Goal: Contribute content: Contribute content

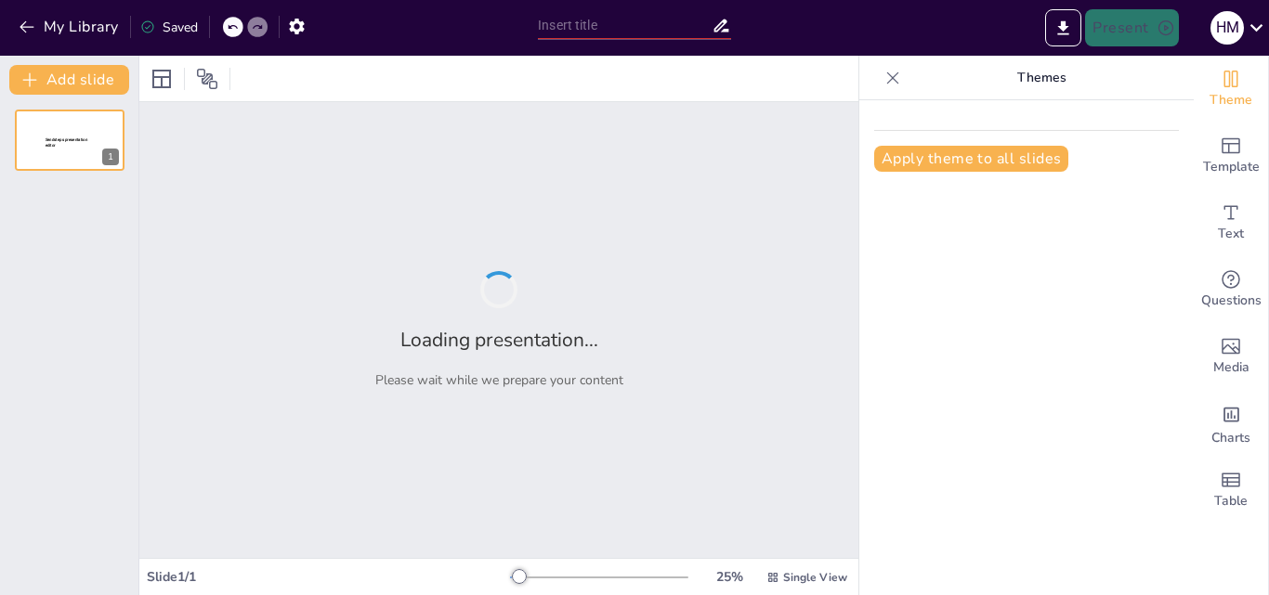
type input "Características Biológicas del Pez Pejerrey"
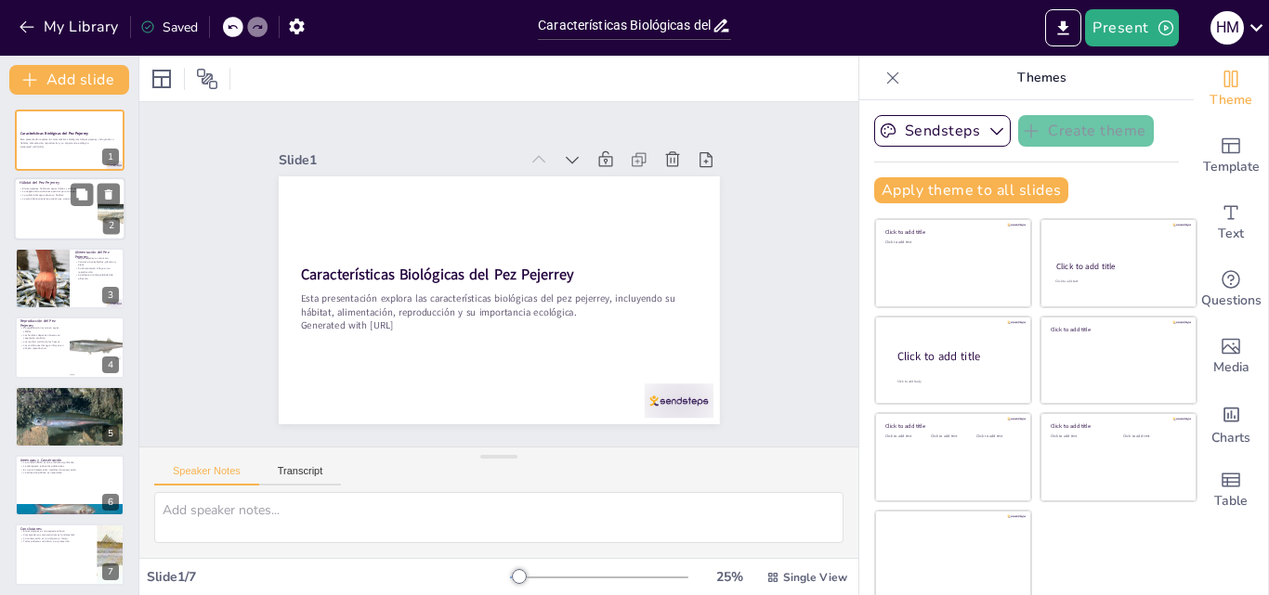
click at [91, 218] on div at bounding box center [69, 209] width 111 height 63
type textarea "Lo ips dolorsit am consec a elitsedd eiusmodt incididun, ut lab et dolorem aliq…"
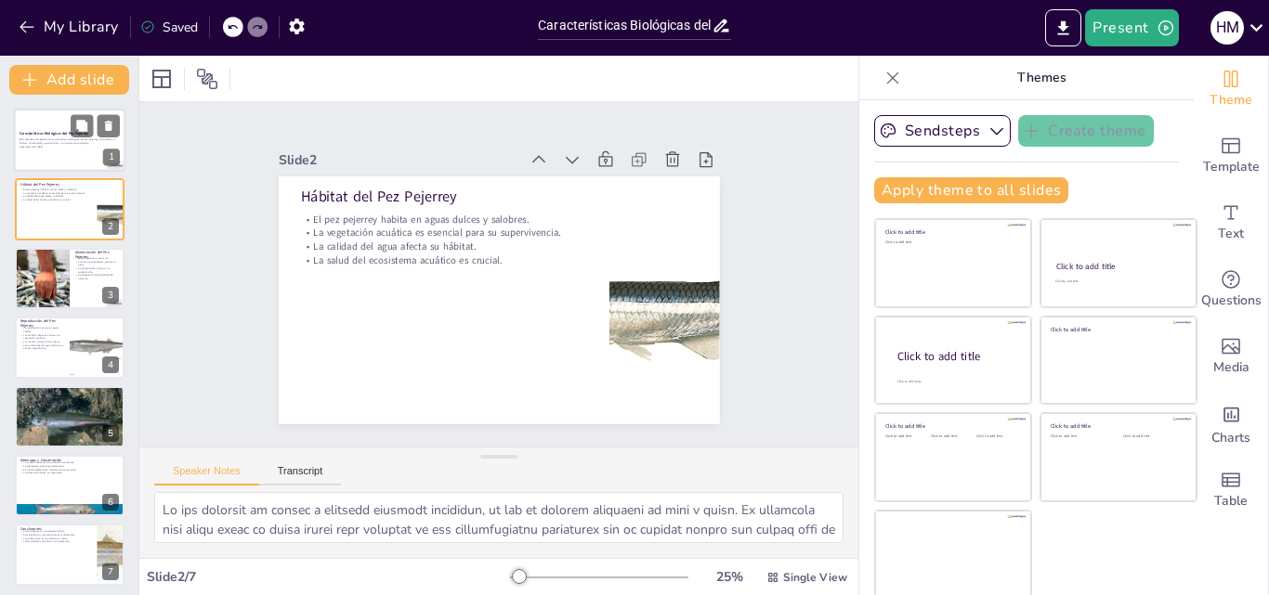
click at [79, 146] on p "Generated with [URL]" at bounding box center [70, 147] width 100 height 4
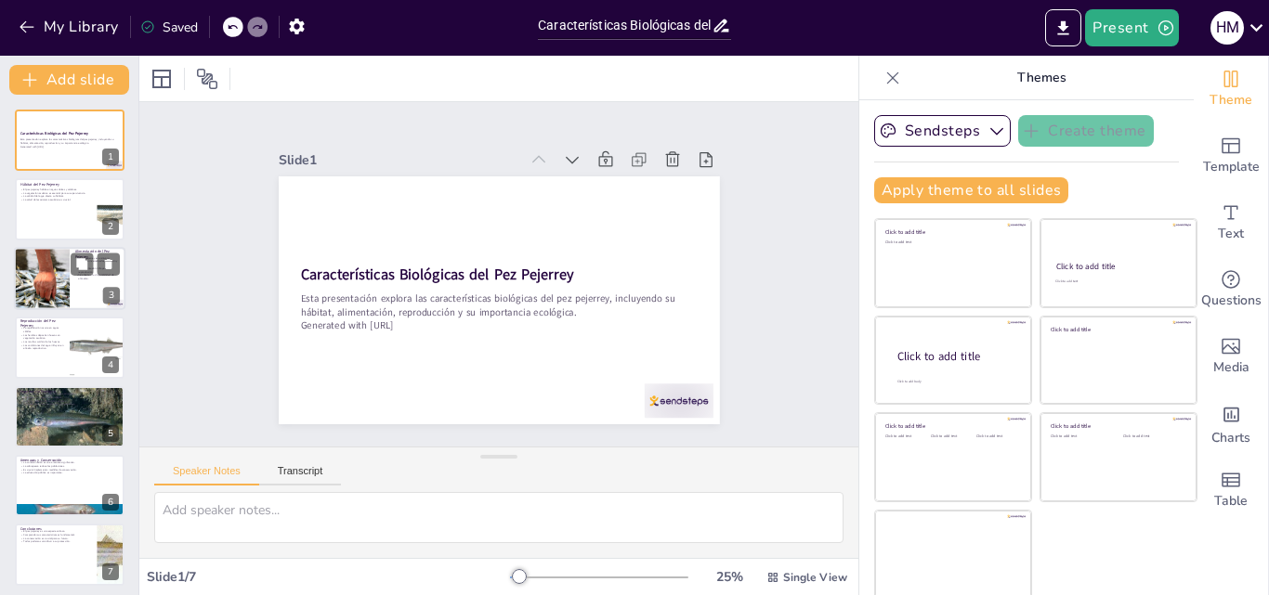
click at [40, 290] on div at bounding box center [41, 278] width 95 height 63
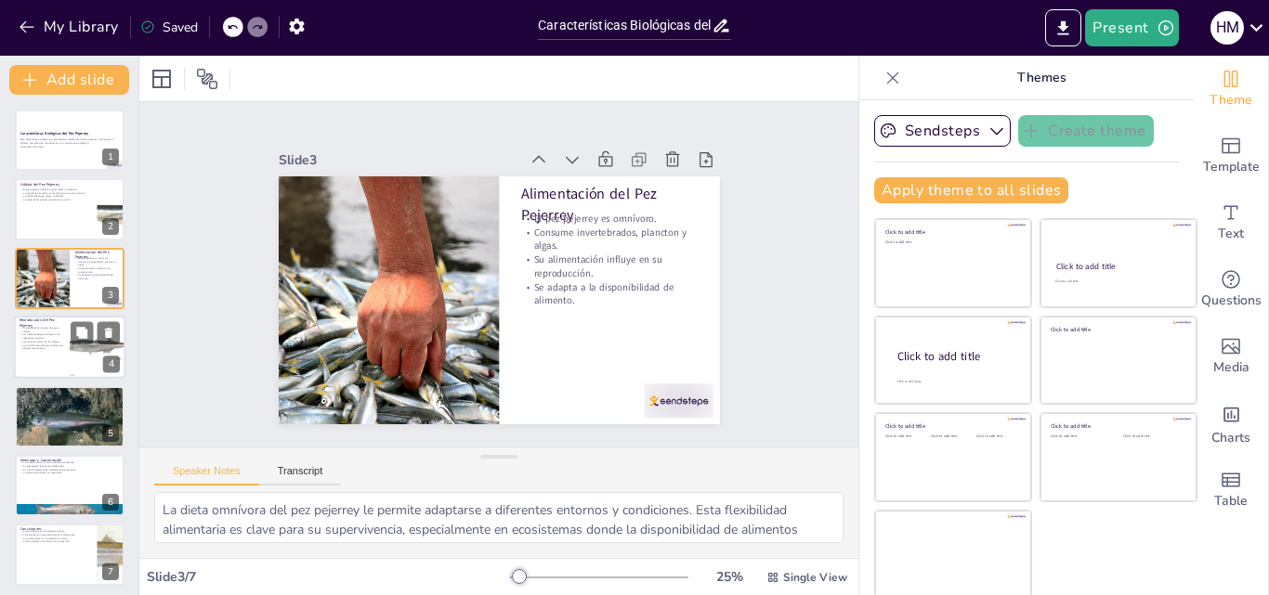
click at [31, 351] on div at bounding box center [69, 347] width 111 height 63
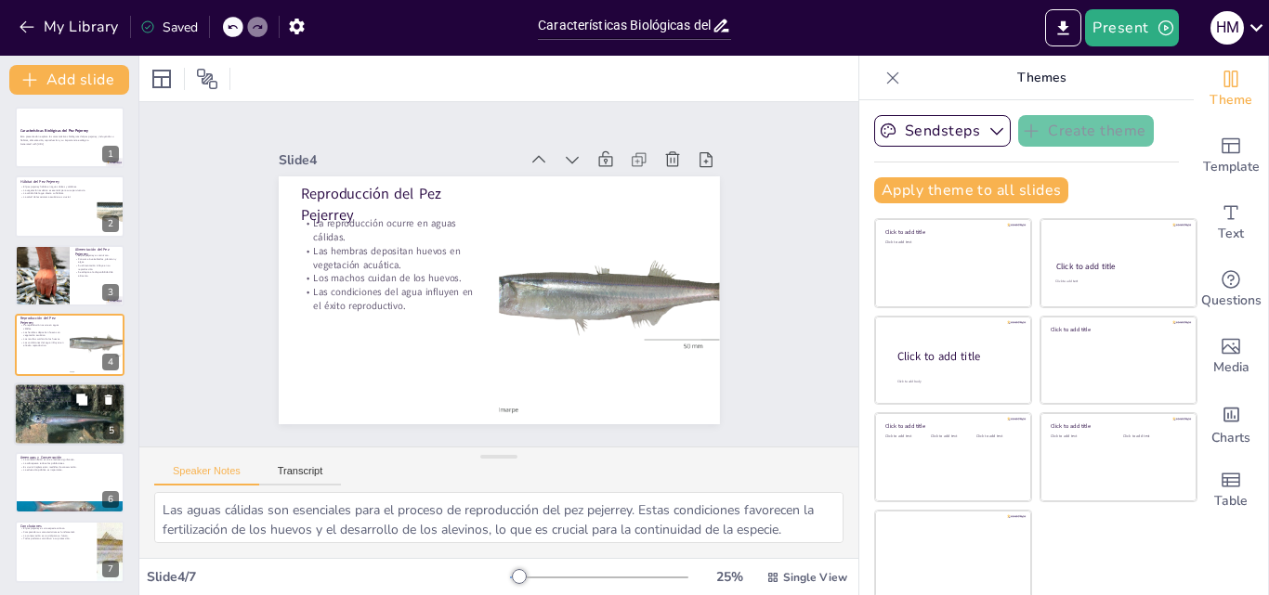
click at [41, 388] on p "Importancia Ecológica" at bounding box center [70, 388] width 100 height 6
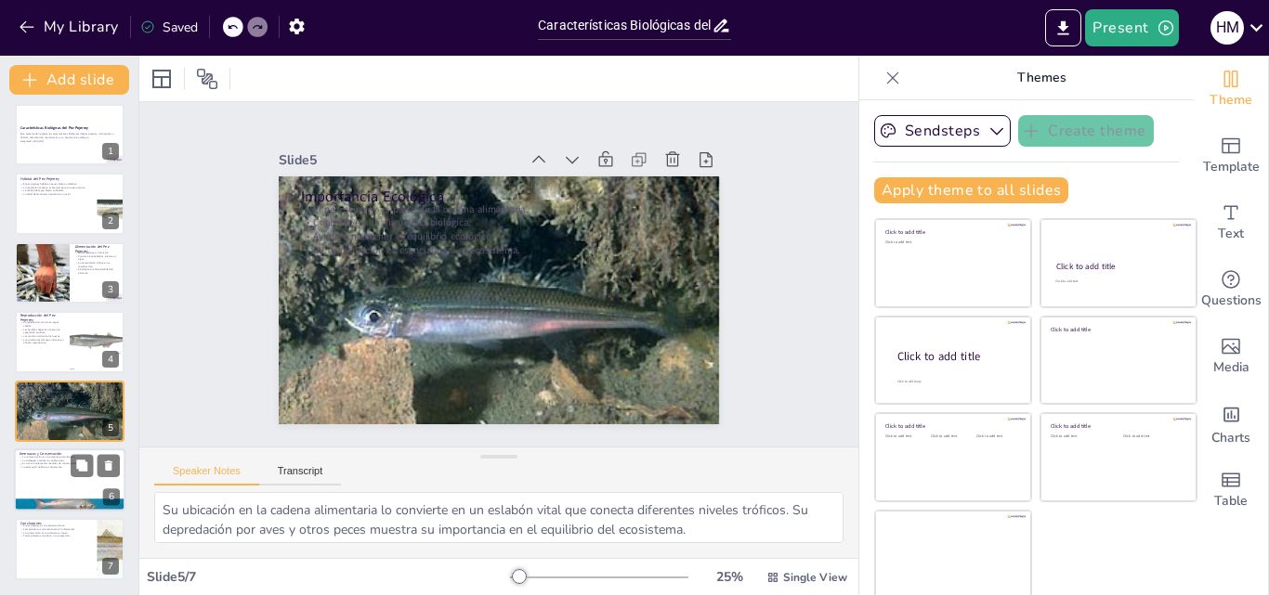
scroll to position [4, 0]
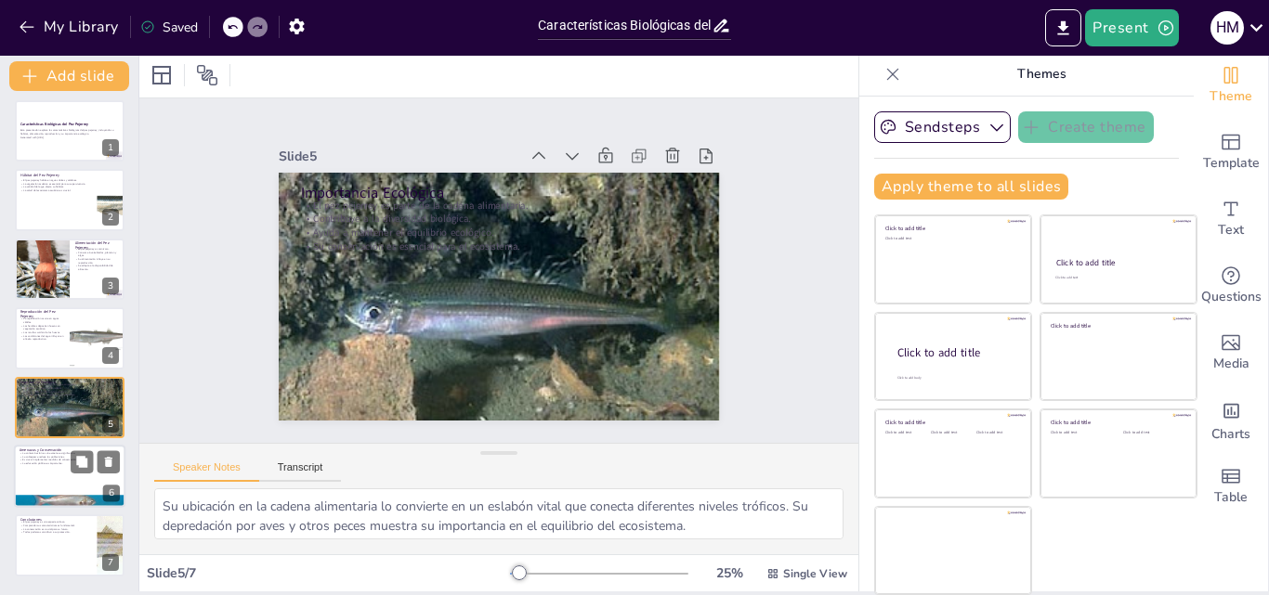
click at [54, 466] on div at bounding box center [69, 476] width 111 height 63
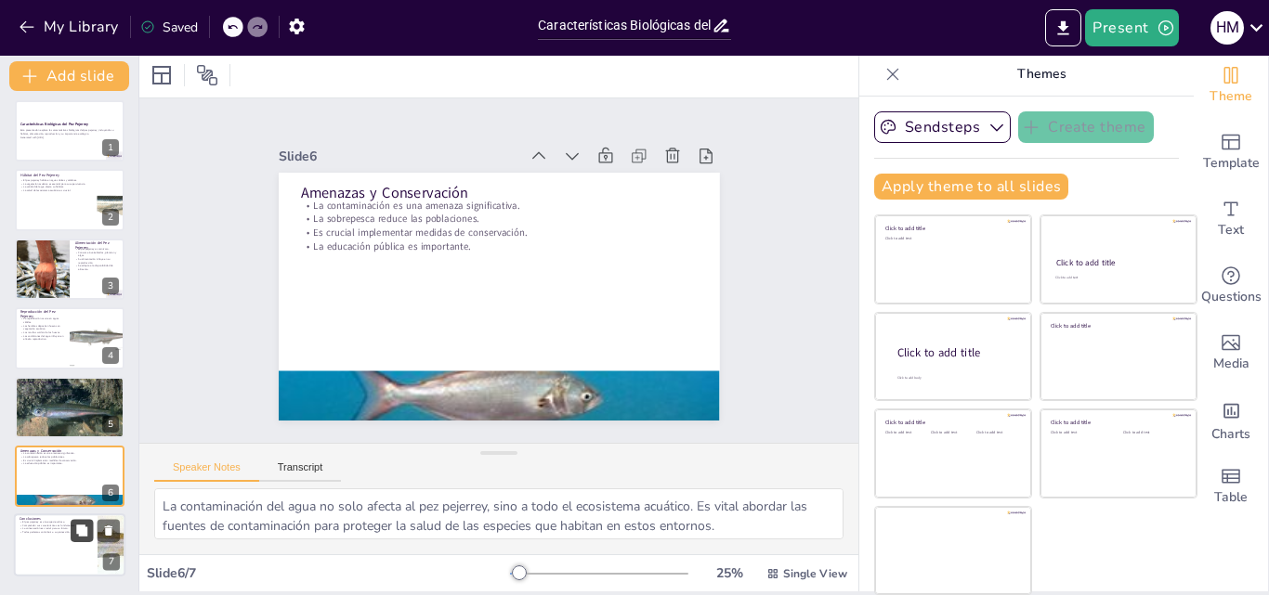
click at [82, 533] on icon at bounding box center [81, 530] width 11 height 11
type textarea "La importancia del pez pejerrey radica en su papel ecológico y su contribución …"
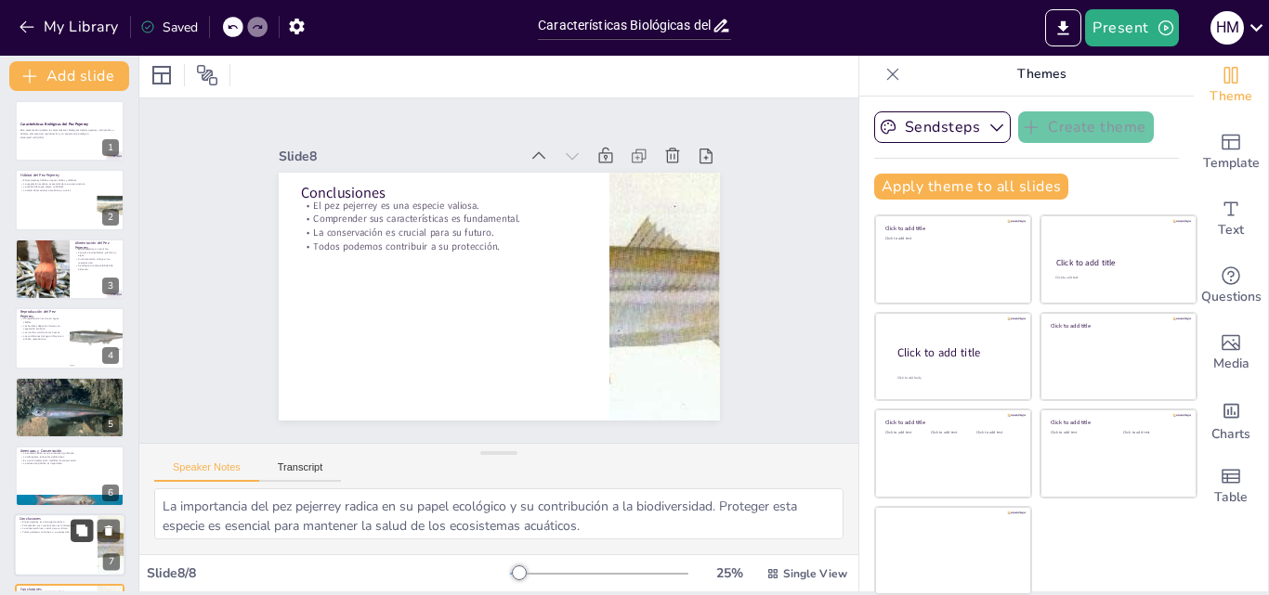
scroll to position [74, 0]
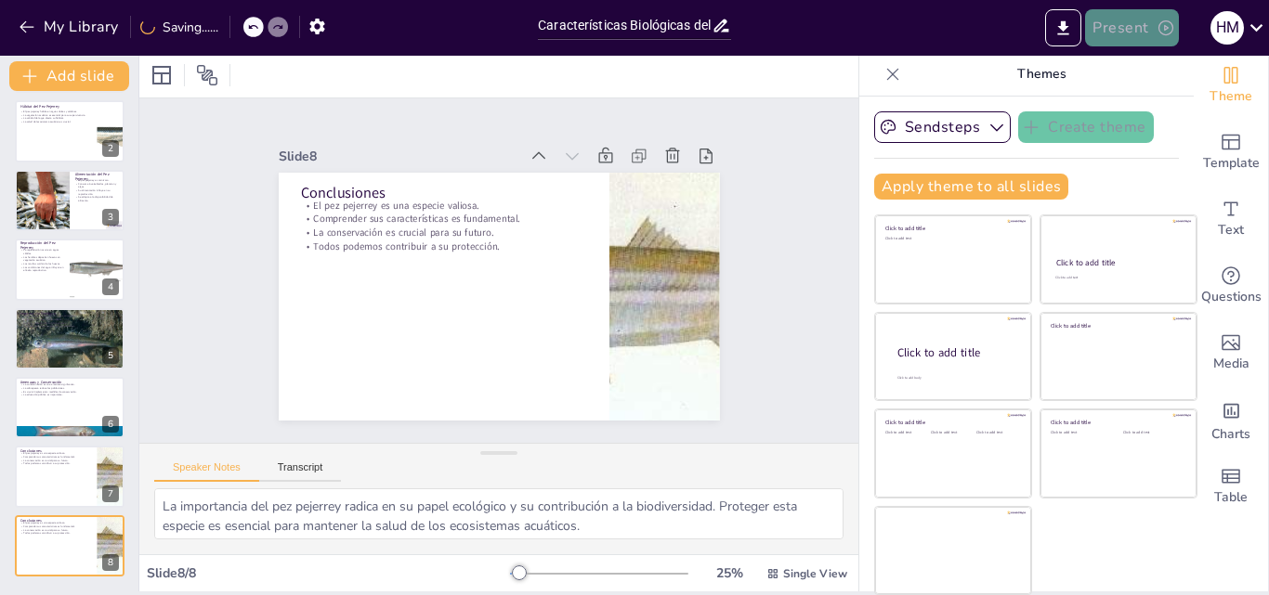
click at [1172, 27] on icon "button" at bounding box center [1165, 27] width 15 height 15
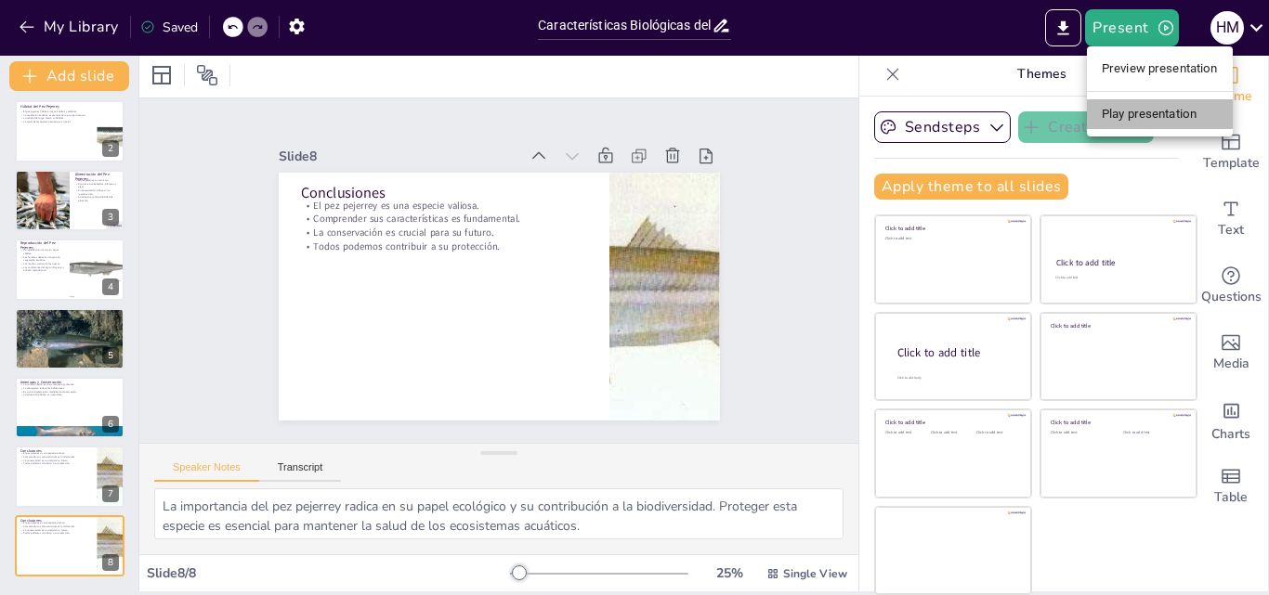
click at [1154, 108] on li "Play presentation" at bounding box center [1160, 114] width 146 height 30
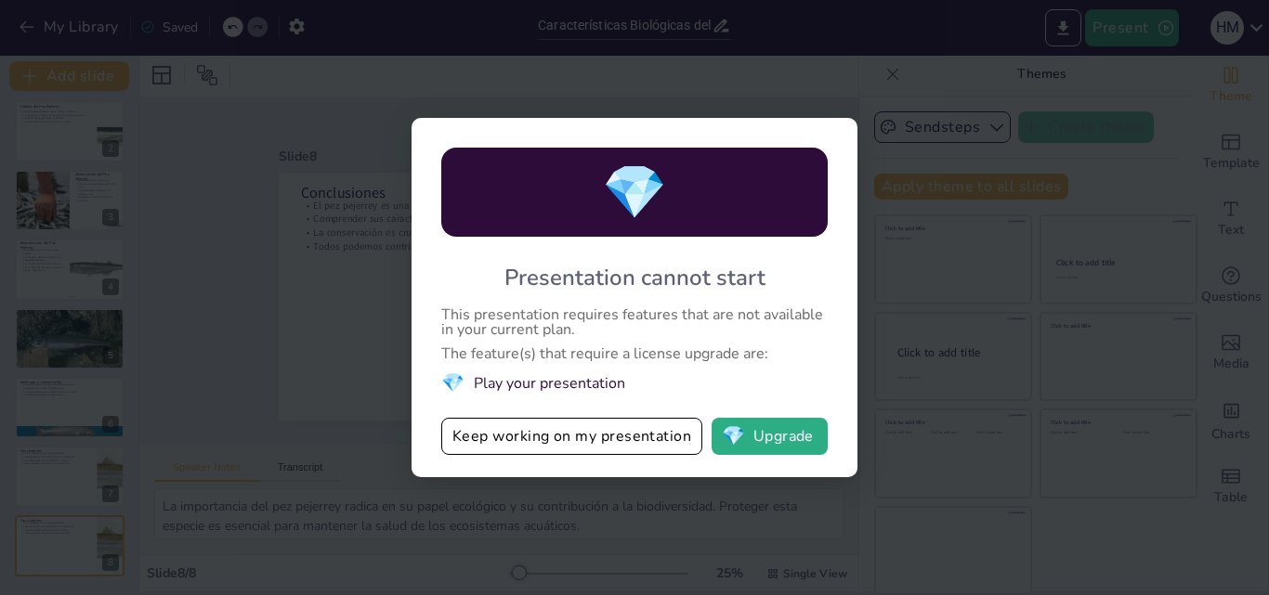
click at [1076, 172] on div "💎 Presentation cannot start This presentation requires features that are not av…" at bounding box center [634, 297] width 1269 height 595
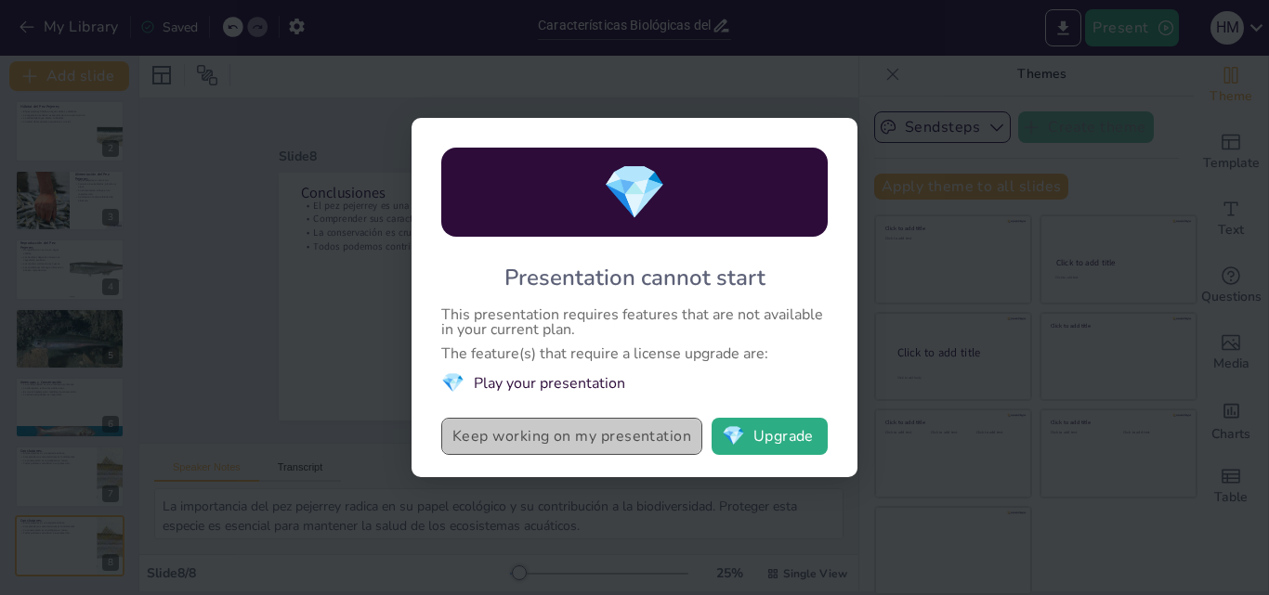
click at [671, 439] on button "Keep working on my presentation" at bounding box center [571, 436] width 261 height 37
